Goal: Task Accomplishment & Management: Use online tool/utility

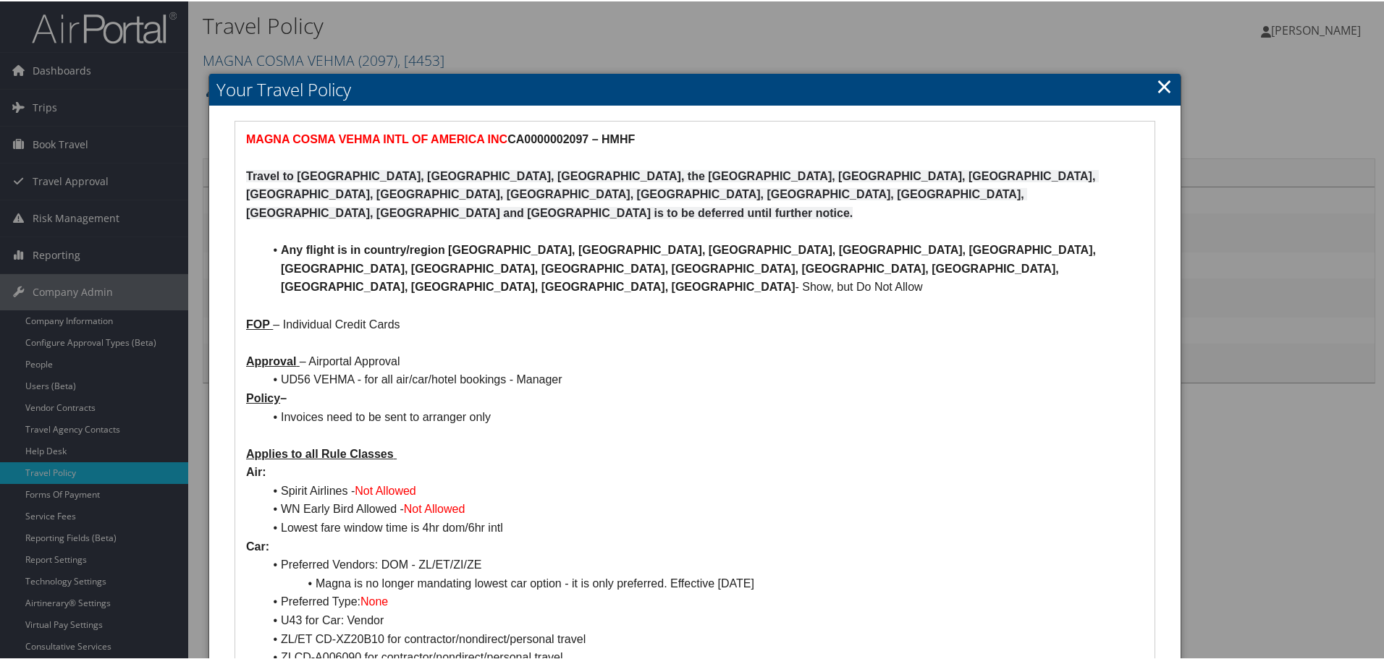
click at [1159, 83] on link "×" at bounding box center [1164, 84] width 17 height 29
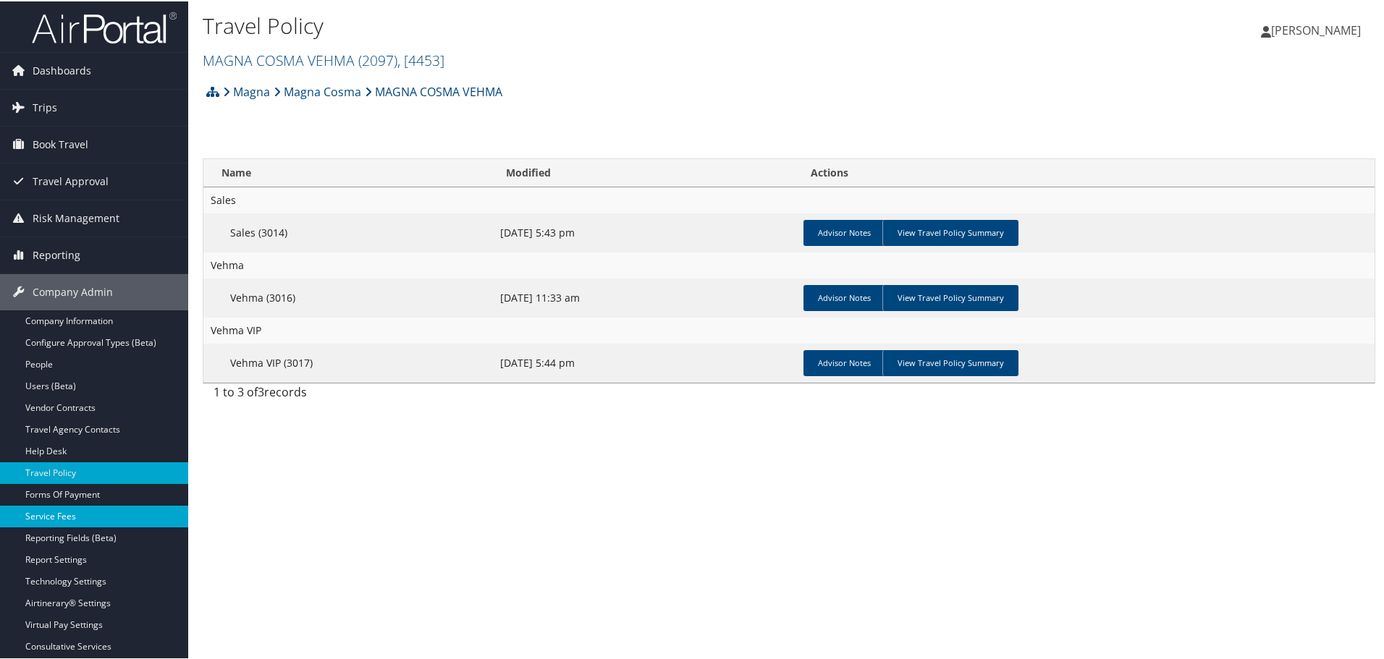
click at [61, 515] on link "Service Fees" at bounding box center [94, 515] width 188 height 22
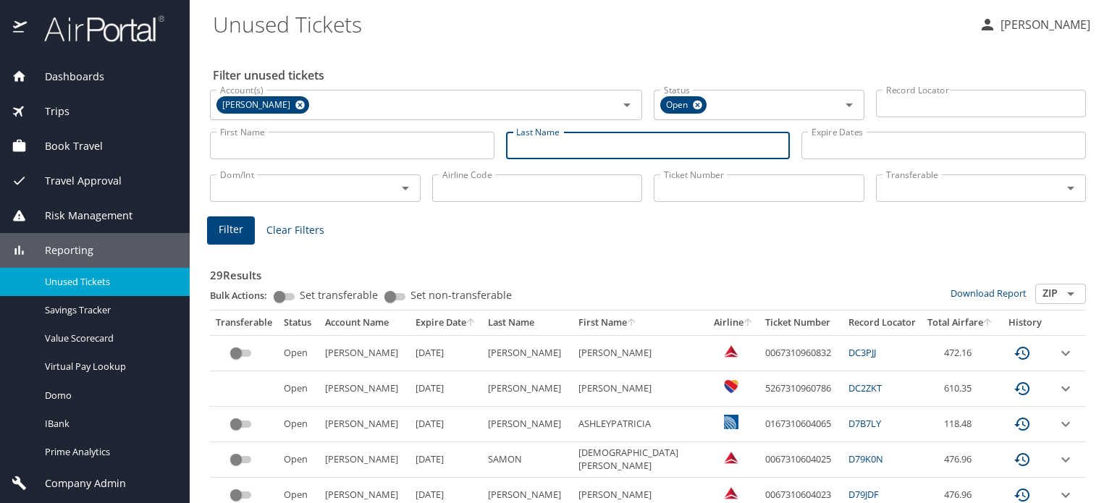
click at [524, 140] on input "Last Name" at bounding box center [648, 145] width 284 height 27
type input "heuer"
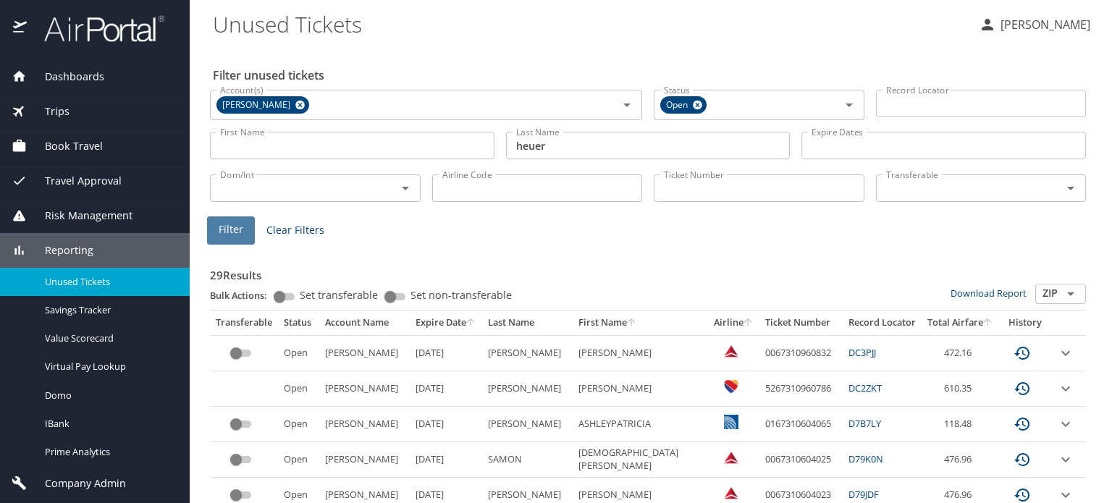
click at [221, 237] on span "Filter" at bounding box center [231, 230] width 25 height 18
